Goal: Find specific page/section: Find specific page/section

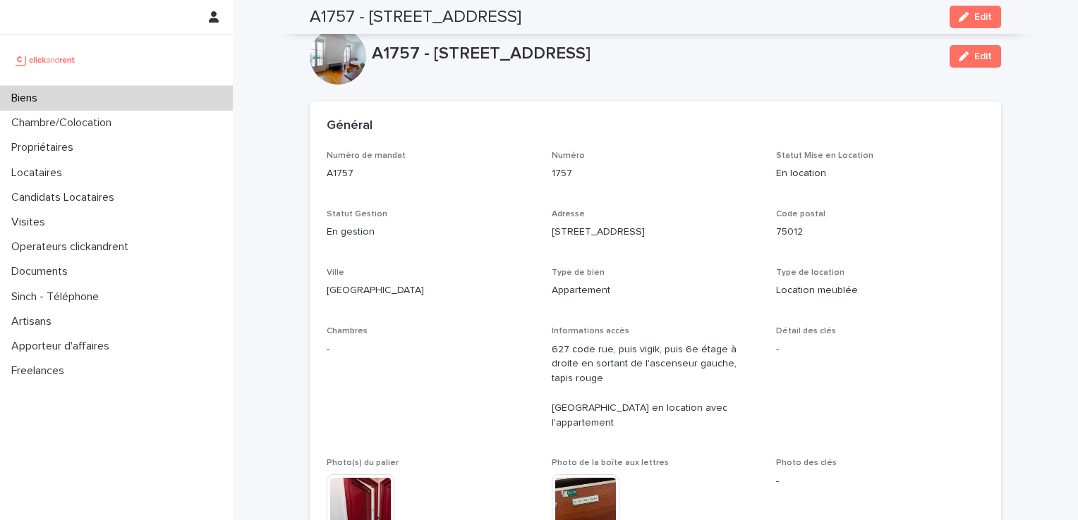
scroll to position [4422, 0]
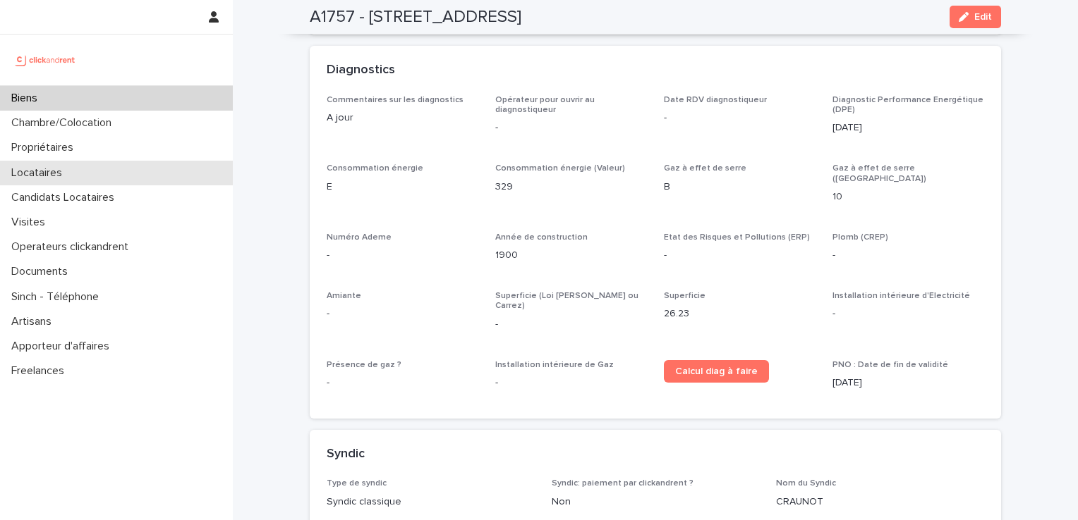
click at [54, 174] on p "Locataires" at bounding box center [40, 172] width 68 height 13
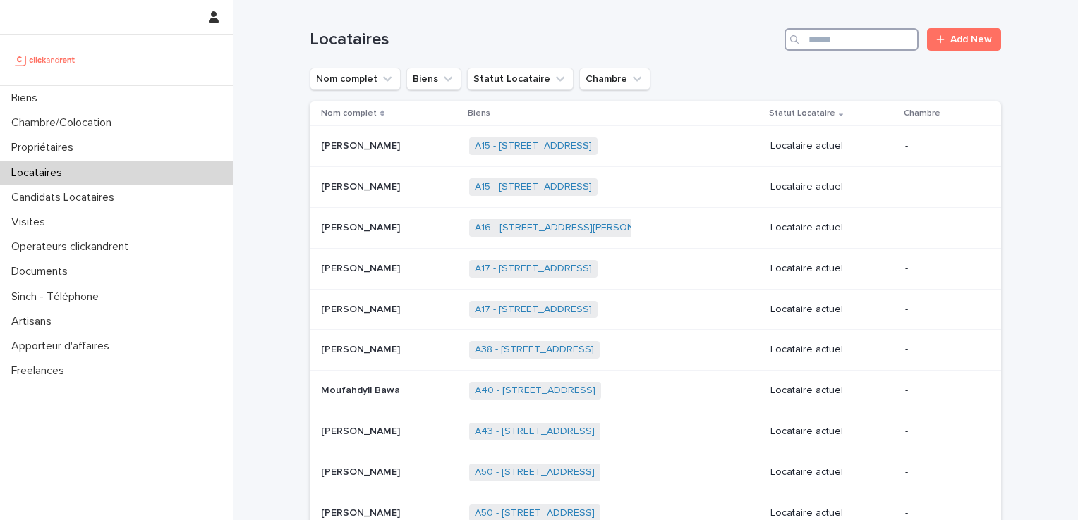
click at [845, 41] on input "Search" at bounding box center [851, 39] width 134 height 23
type input "******"
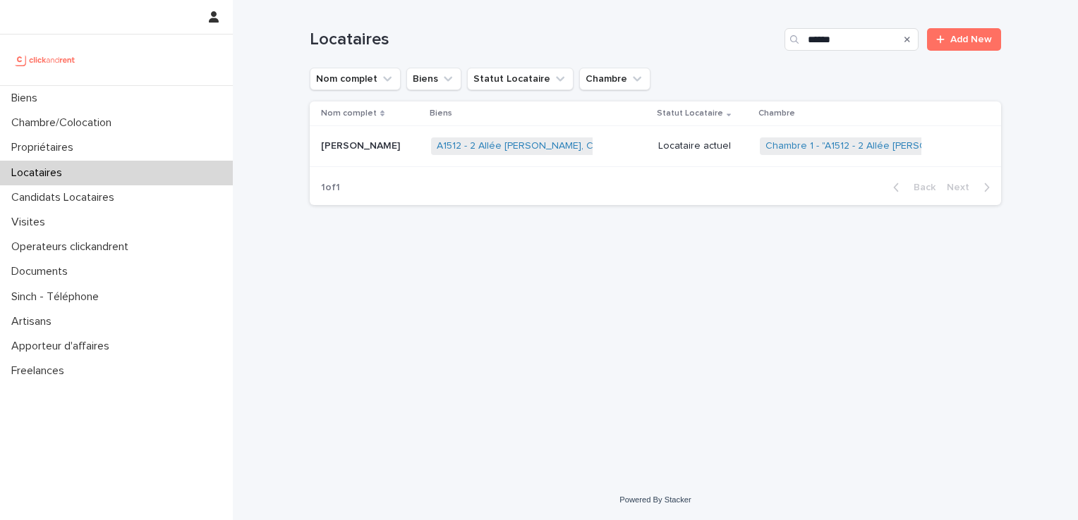
click at [378, 152] on div "[PERSON_NAME]" at bounding box center [370, 146] width 99 height 23
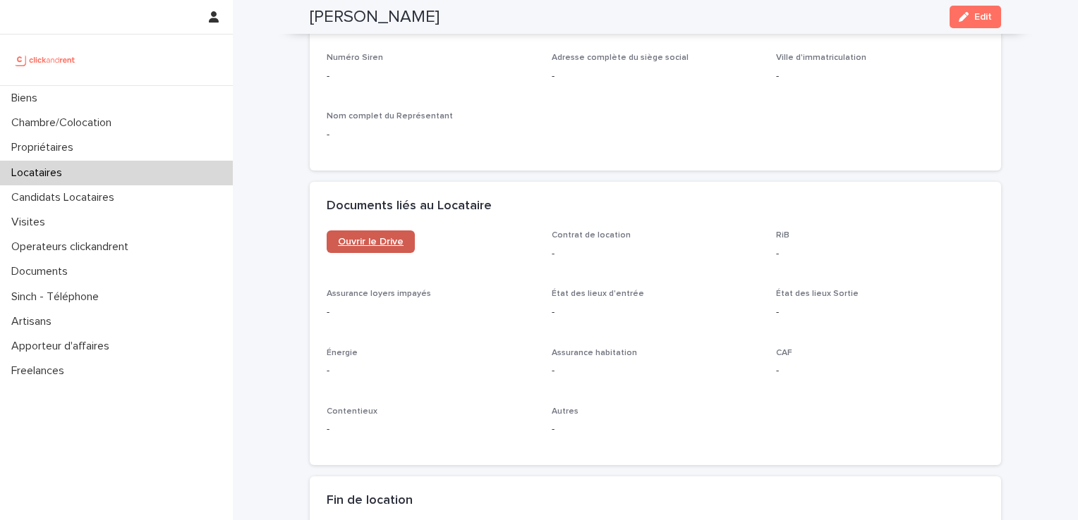
scroll to position [1434, 0]
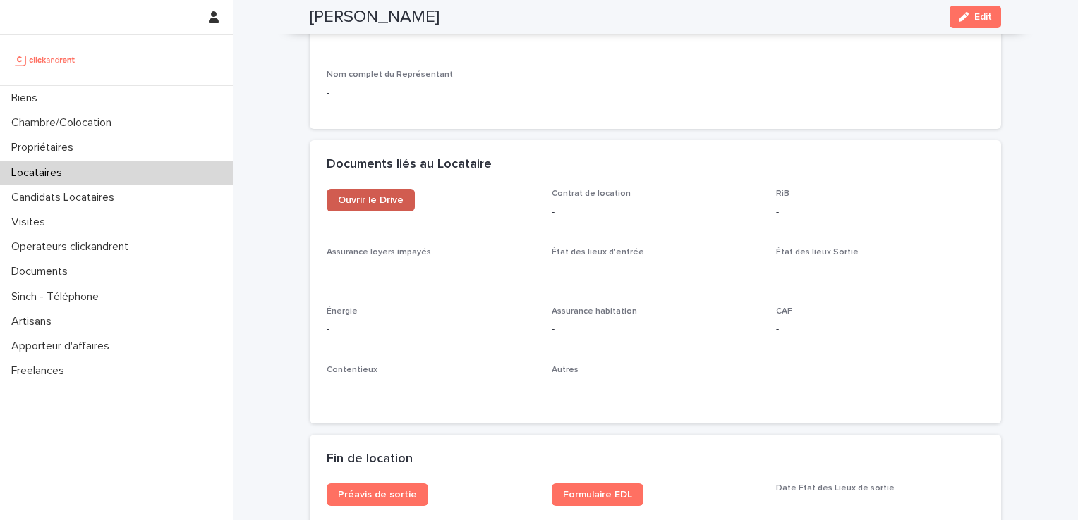
click at [377, 189] on link "Ouvrir le Drive" at bounding box center [371, 200] width 88 height 23
